Goal: Information Seeking & Learning: Learn about a topic

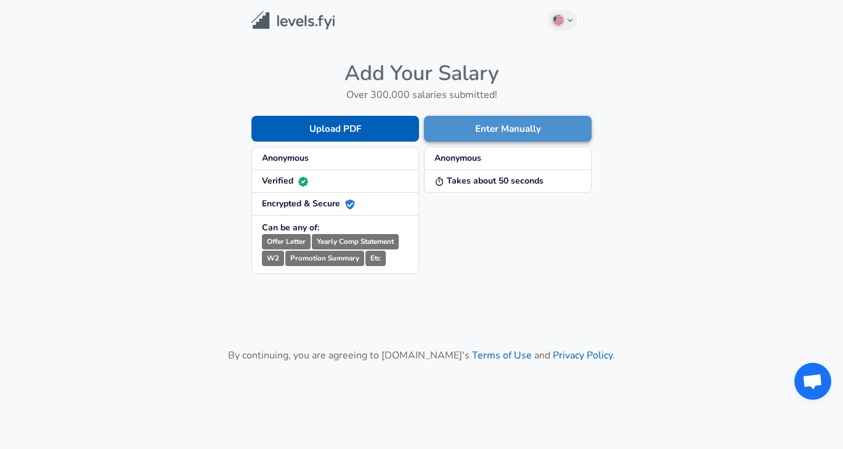
click at [456, 117] on button "Enter Manually" at bounding box center [508, 129] width 168 height 26
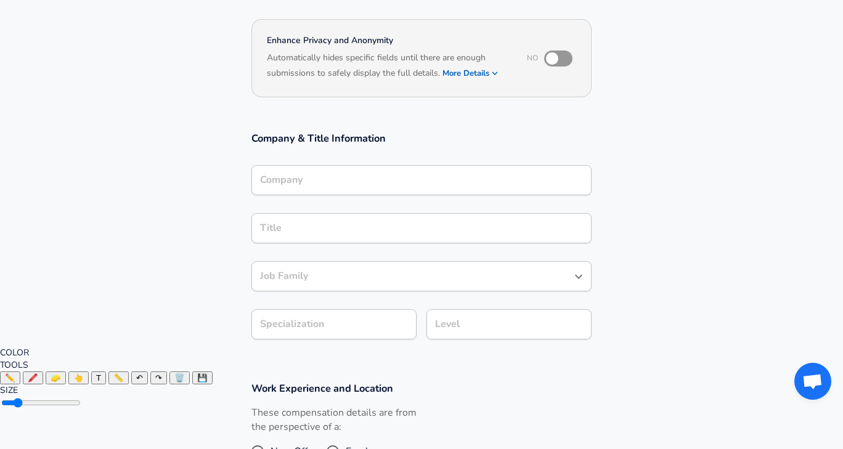
click at [369, 180] on input "Company" at bounding box center [421, 180] width 329 height 19
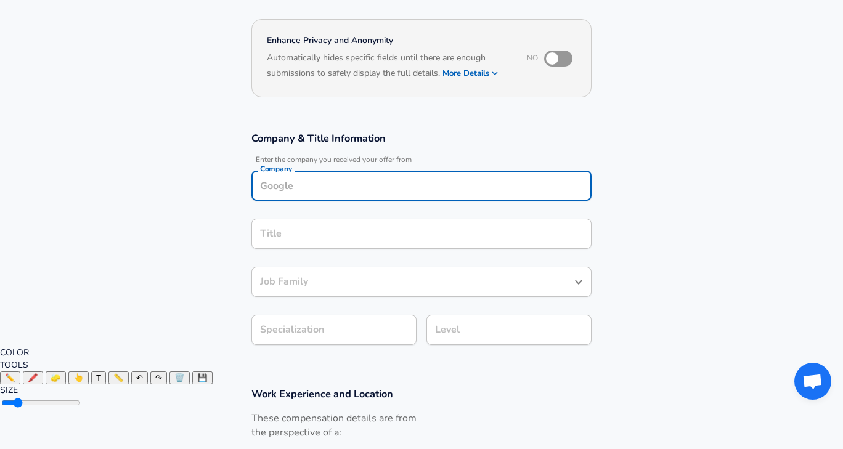
scroll to position [115, 0]
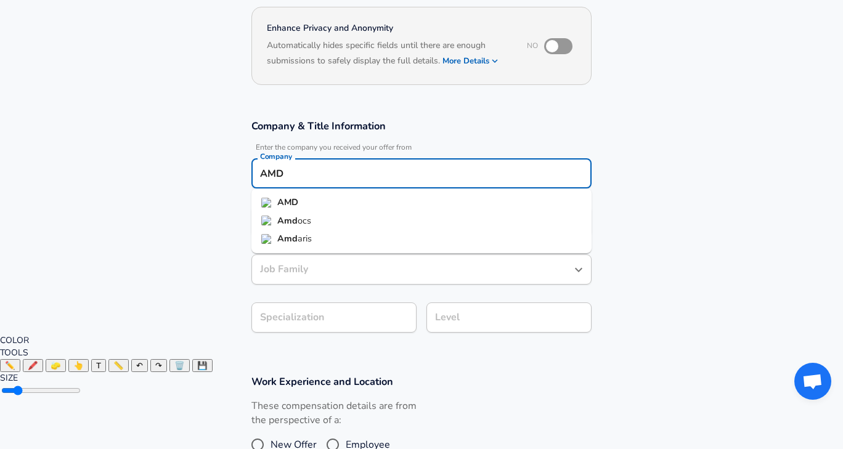
click at [372, 194] on li "AMD" at bounding box center [422, 203] width 340 height 18
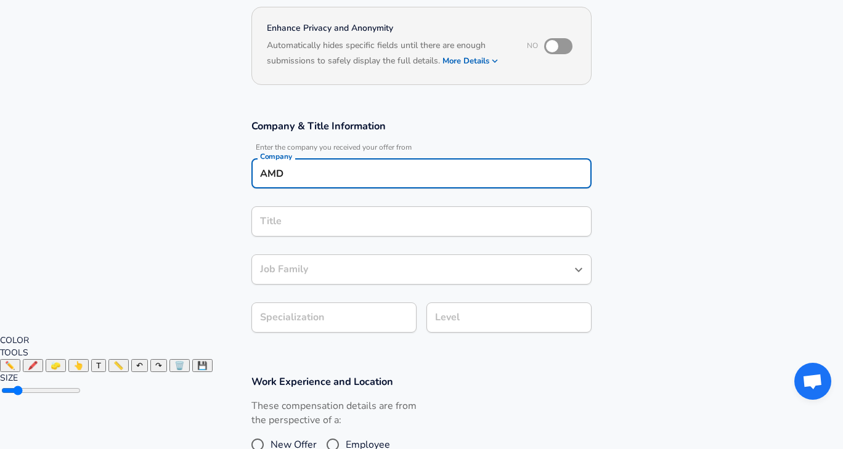
type input "AMD"
click at [303, 215] on input "Title" at bounding box center [421, 221] width 329 height 19
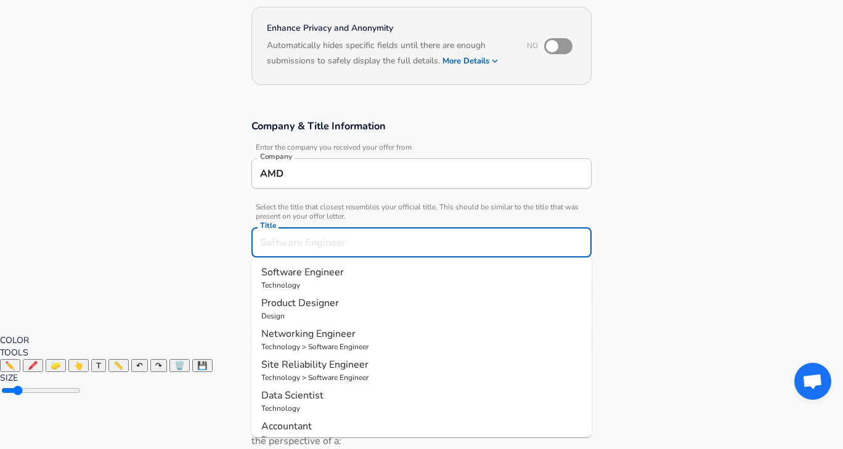
scroll to position [139, 0]
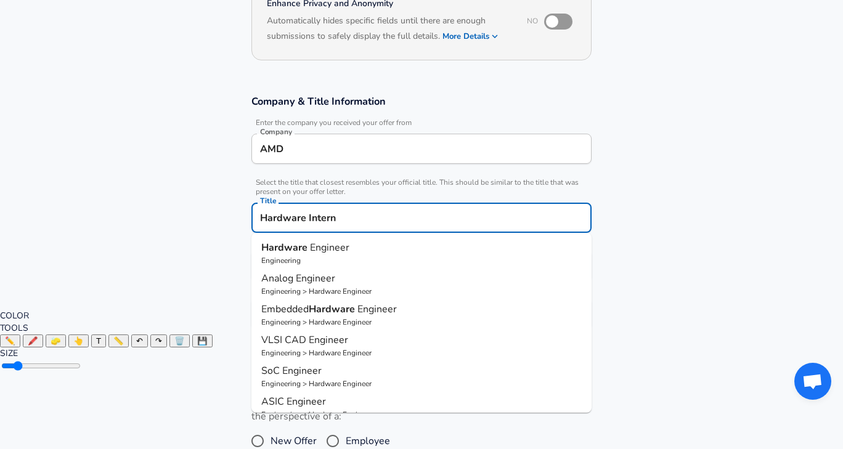
click at [326, 250] on span "Engineer" at bounding box center [329, 248] width 39 height 14
type input "Hardware Engineer"
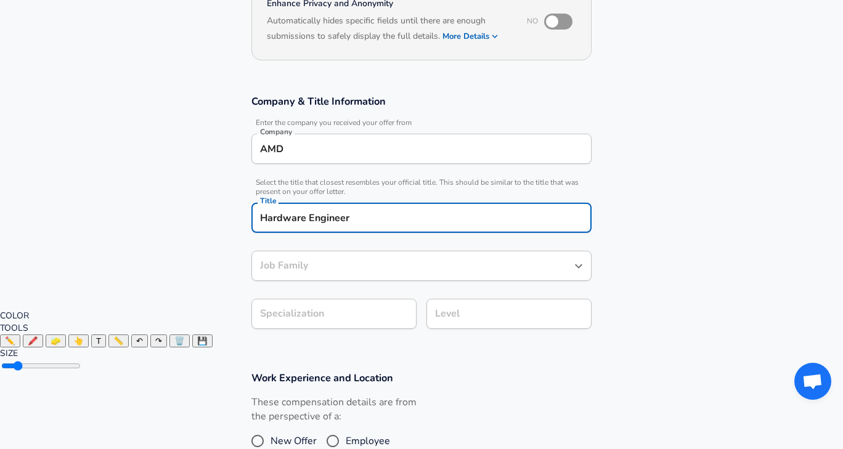
type input "Hardware Engineer"
click at [350, 310] on body "English ([GEOGRAPHIC_DATA]) Change Restart Add Your Salary Upload your offer le…" at bounding box center [421, 85] width 843 height 449
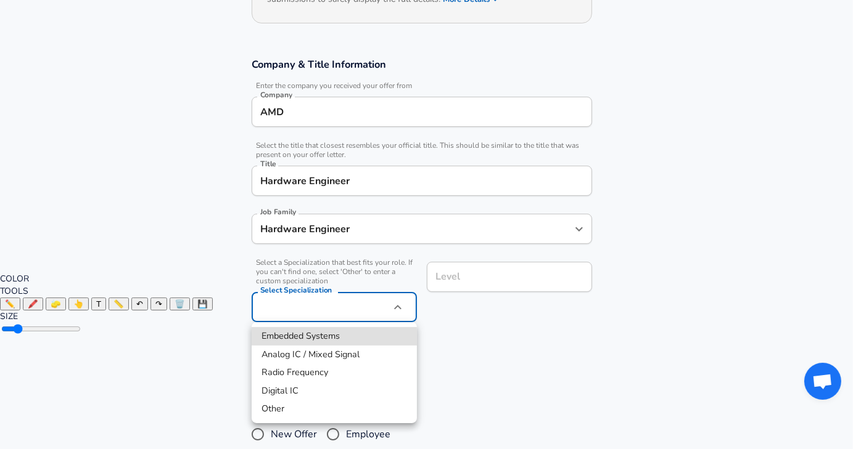
click at [359, 339] on li "Embedded Systems" at bounding box center [334, 336] width 165 height 18
type input "Embedded Systems"
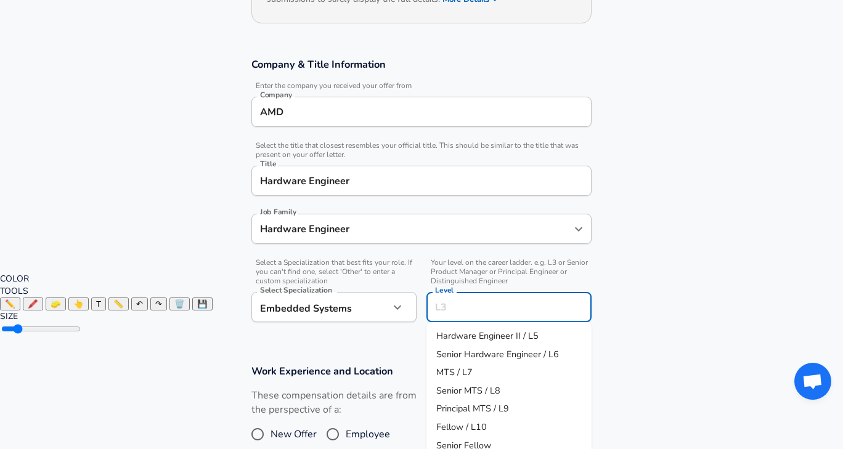
scroll to position [201, 0]
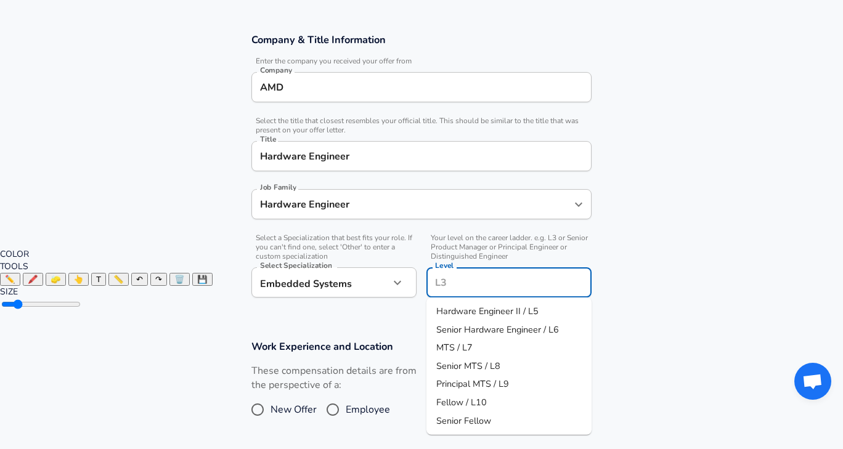
click at [460, 279] on input "Level" at bounding box center [509, 282] width 154 height 19
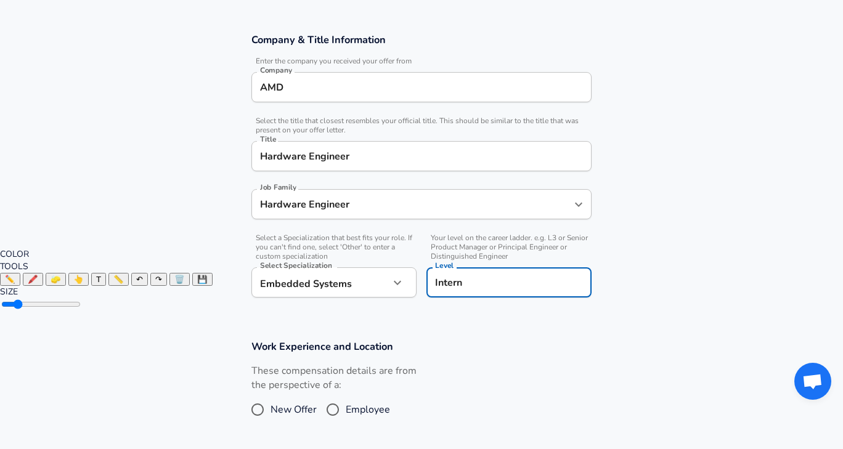
type input "Intern"
click at [481, 337] on form "Enhance Privacy and Anonymity No Automatically hides specific fields until ther…" at bounding box center [421, 229] width 843 height 625
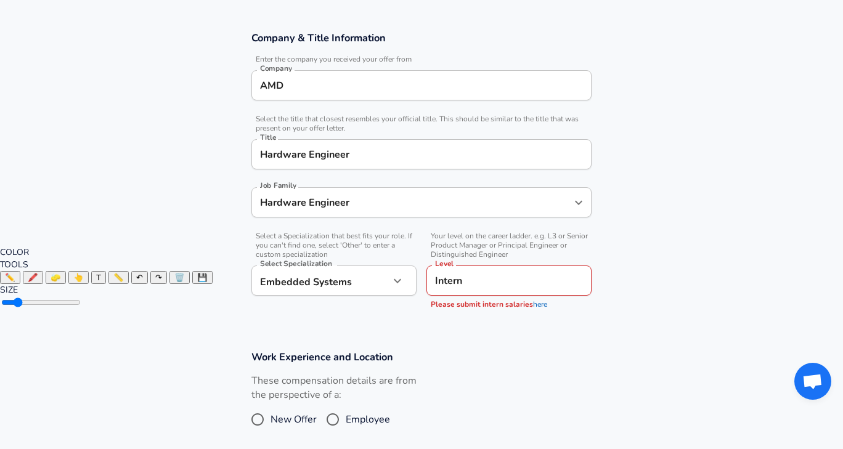
scroll to position [203, 0]
click at [538, 308] on link "here" at bounding box center [540, 304] width 14 height 10
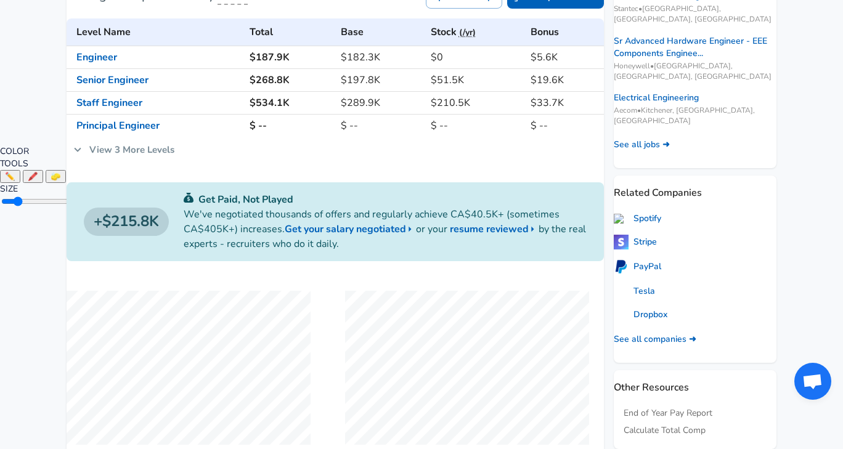
scroll to position [303, 0]
click at [145, 144] on link "View 3 More Levels" at bounding box center [124, 150] width 115 height 26
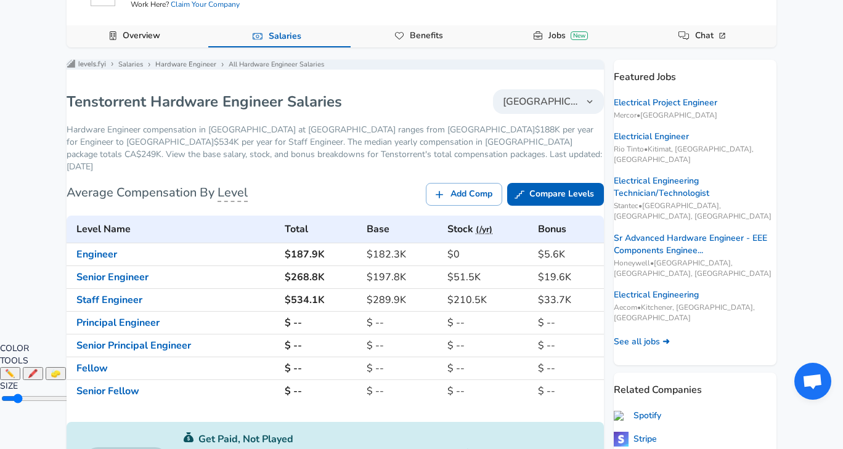
scroll to position [106, 0]
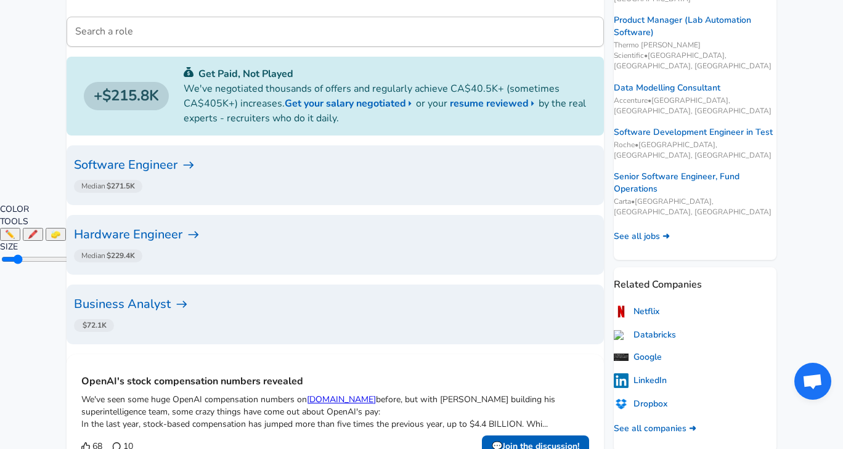
scroll to position [245, 0]
click at [187, 152] on div "Software Engineer Median $271.5K" at bounding box center [336, 177] width 538 height 60
click at [188, 157] on h6 "Software Engineer" at bounding box center [335, 167] width 523 height 20
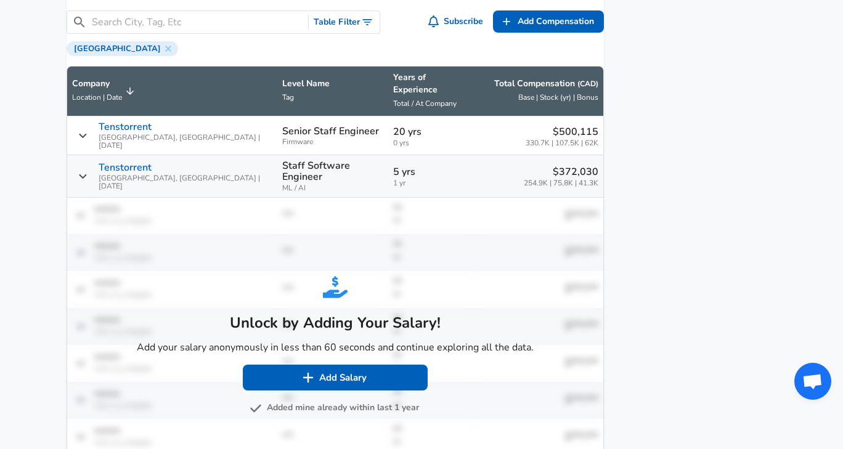
scroll to position [814, 0]
